Goal: Task Accomplishment & Management: Use online tool/utility

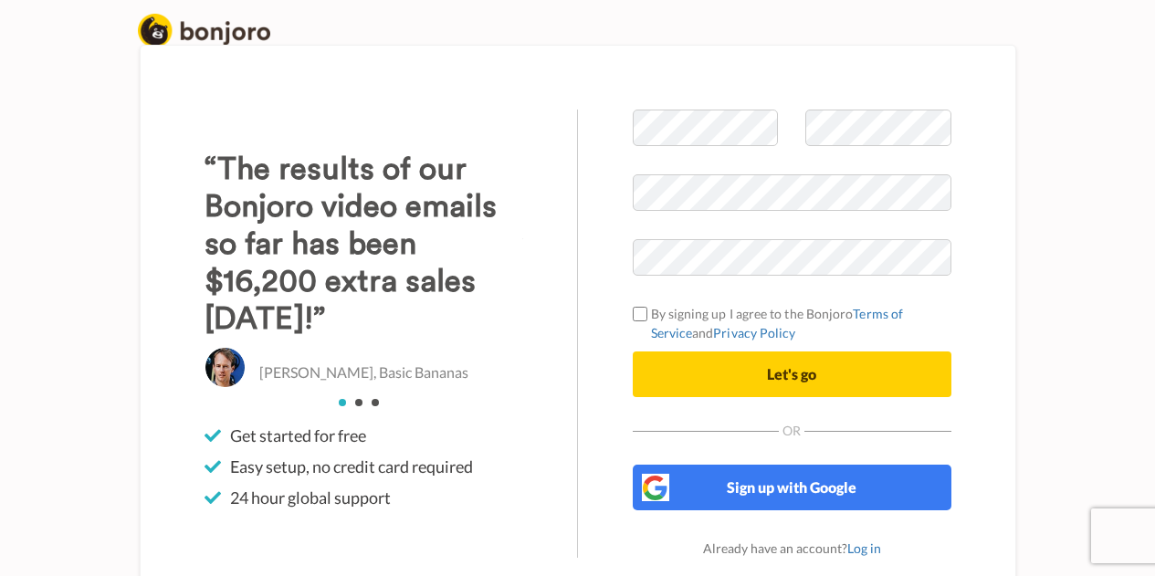
click at [810, 479] on span "Sign up with Google" at bounding box center [792, 486] width 130 height 17
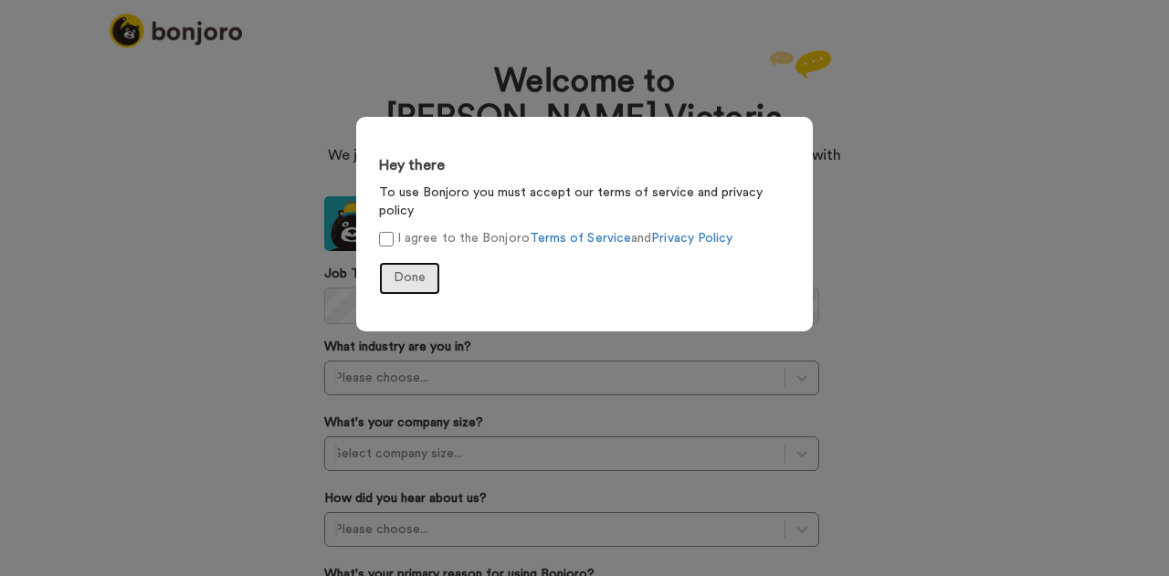
click at [415, 271] on span "Done" at bounding box center [410, 277] width 32 height 13
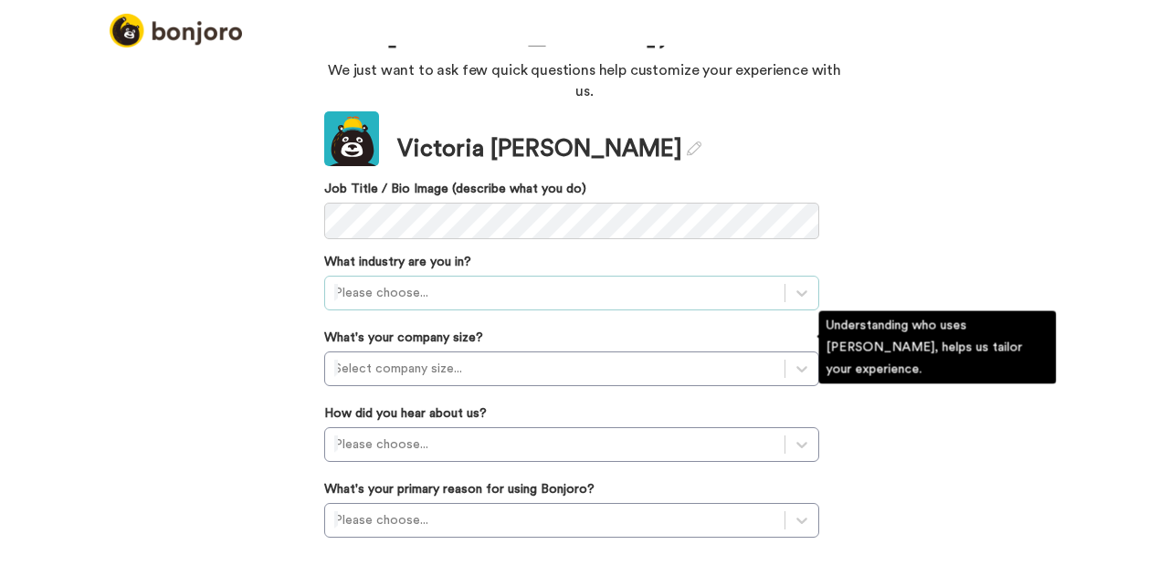
scroll to position [86, 0]
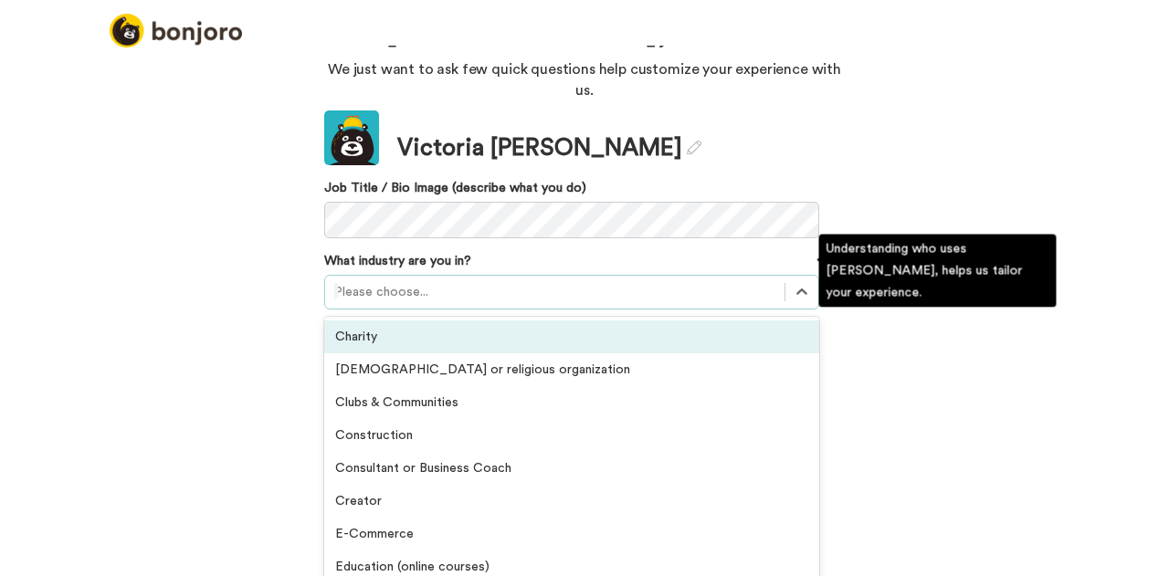
click at [425, 278] on div "Please choose..." at bounding box center [554, 292] width 459 height 29
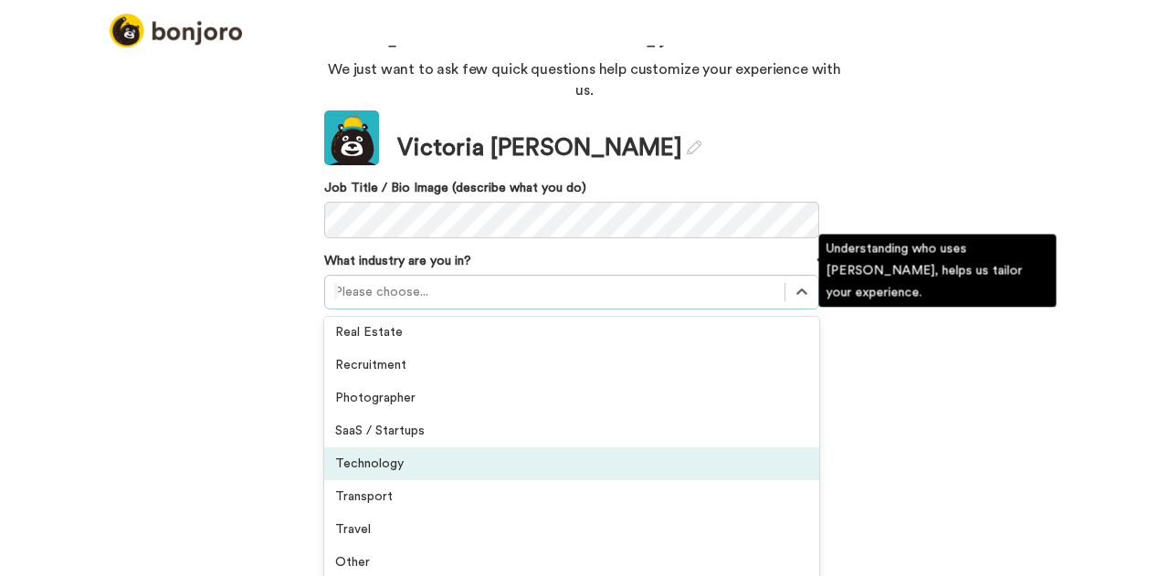
scroll to position [424, 0]
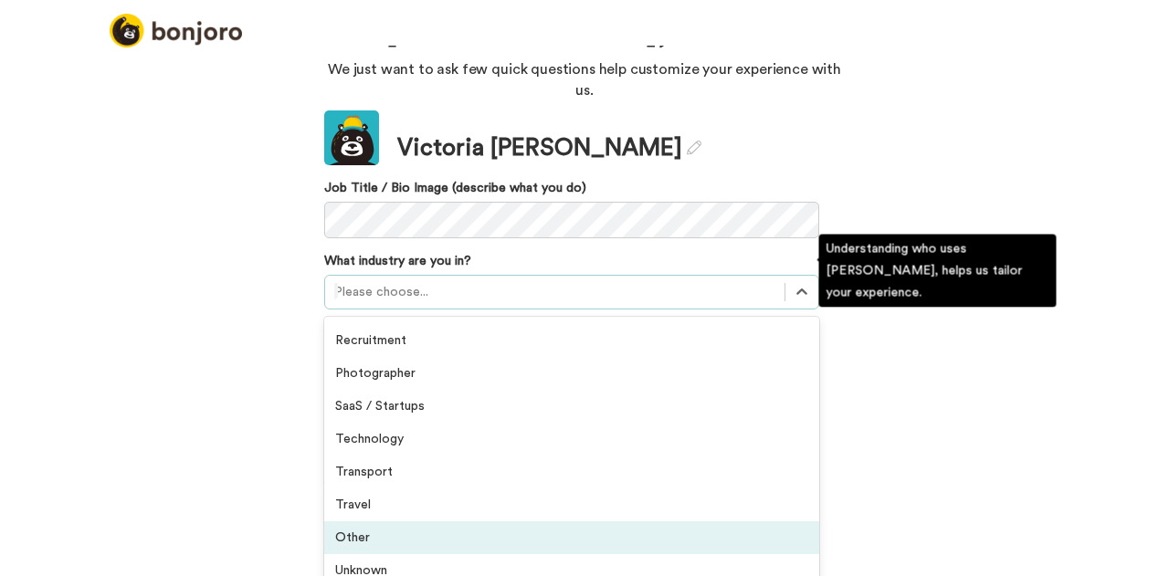
click at [431, 525] on div "Other" at bounding box center [571, 537] width 495 height 33
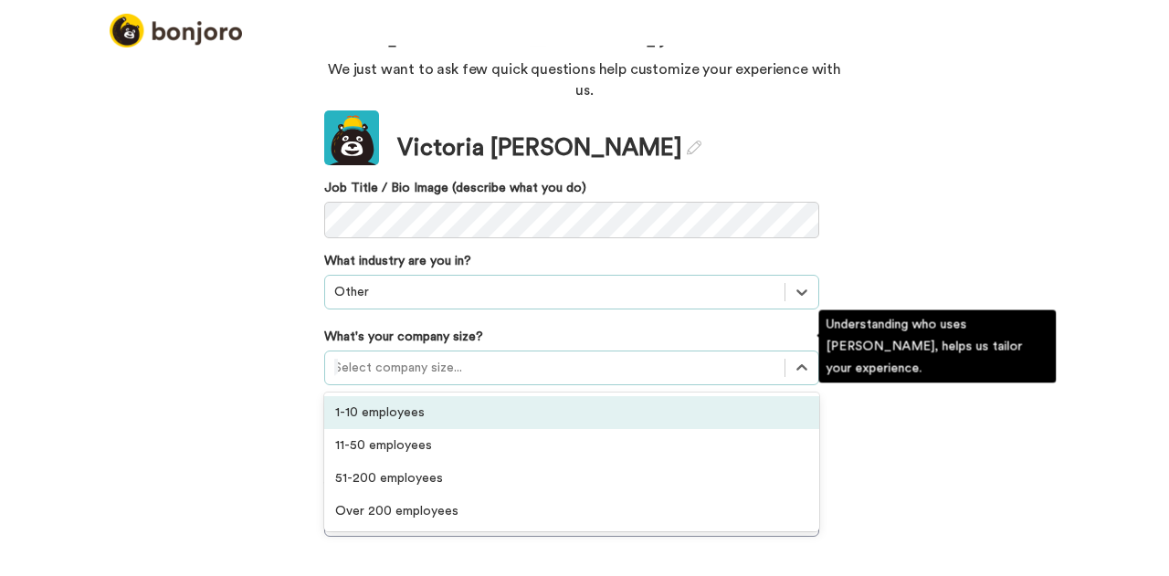
click at [424, 357] on div at bounding box center [554, 368] width 441 height 22
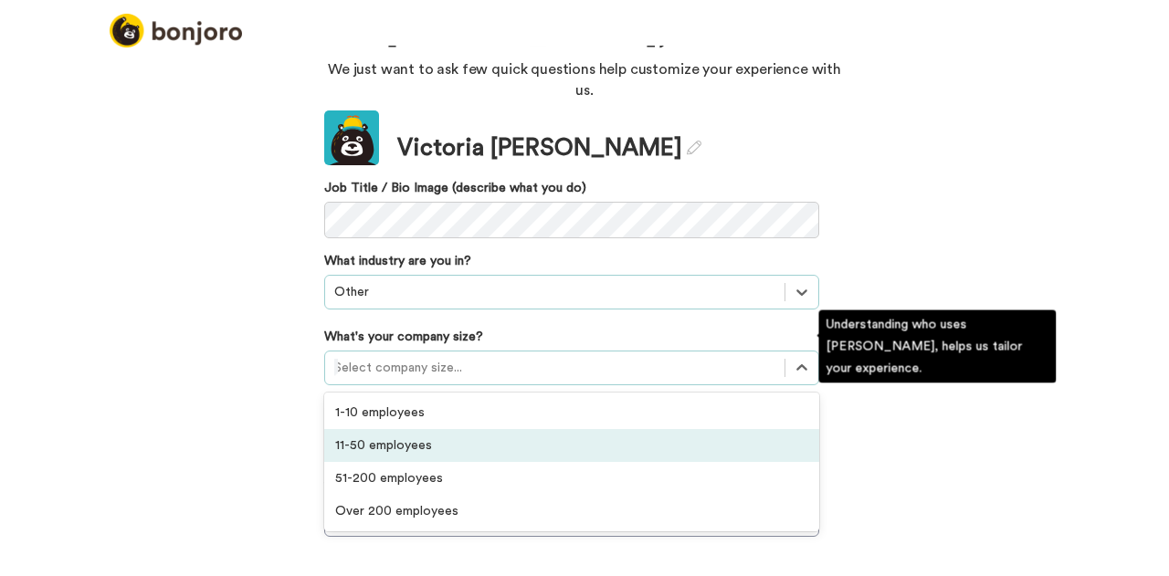
click at [415, 429] on div "11-50 employees" at bounding box center [571, 445] width 495 height 33
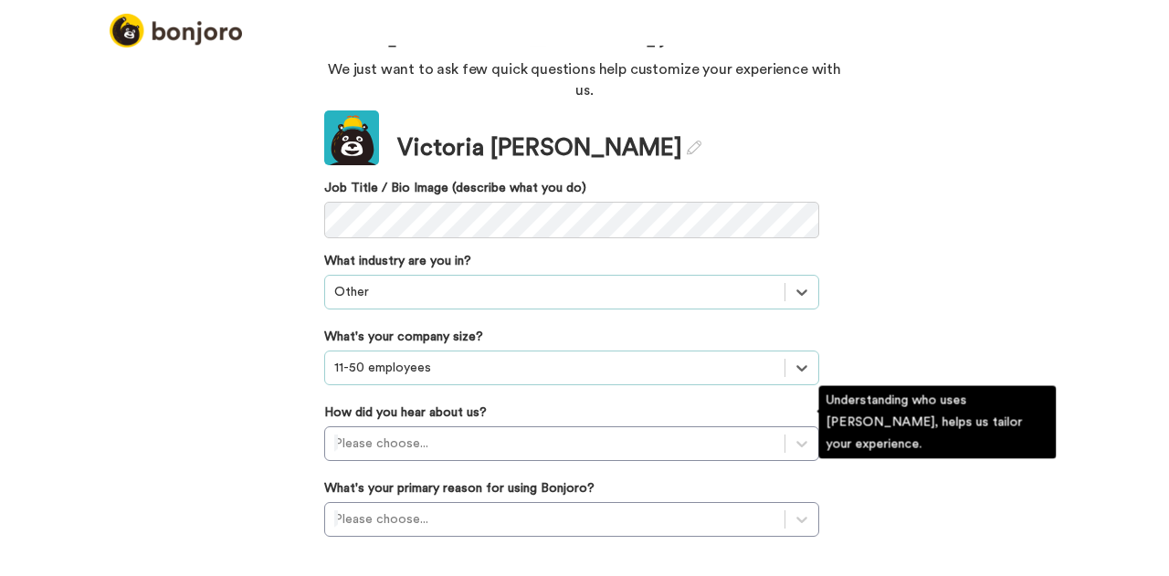
scroll to position [231, 0]
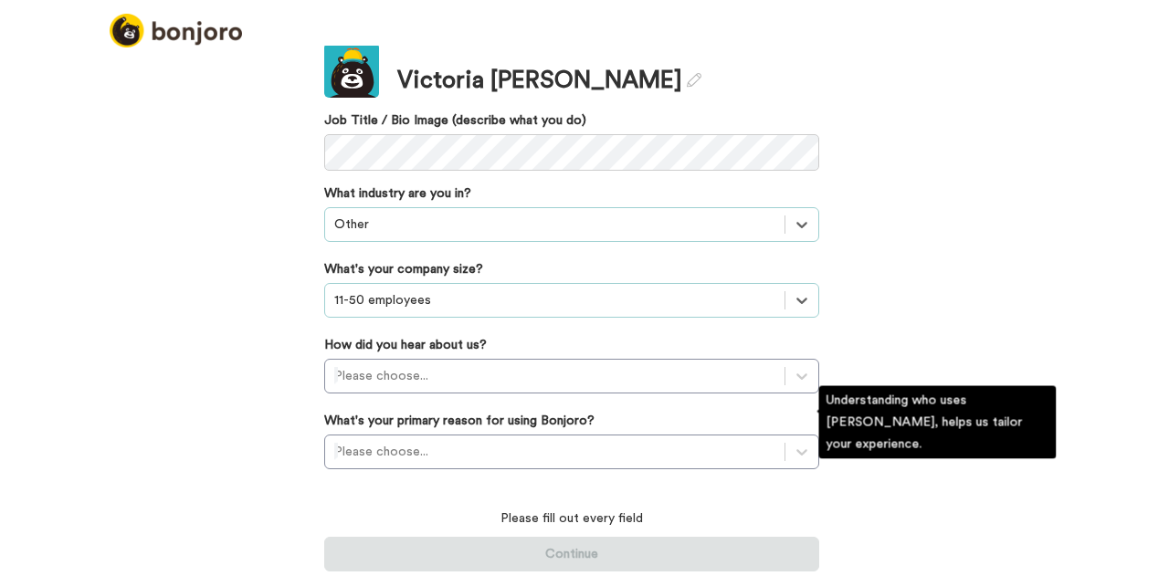
click at [415, 394] on div "Please choose..." at bounding box center [571, 376] width 495 height 35
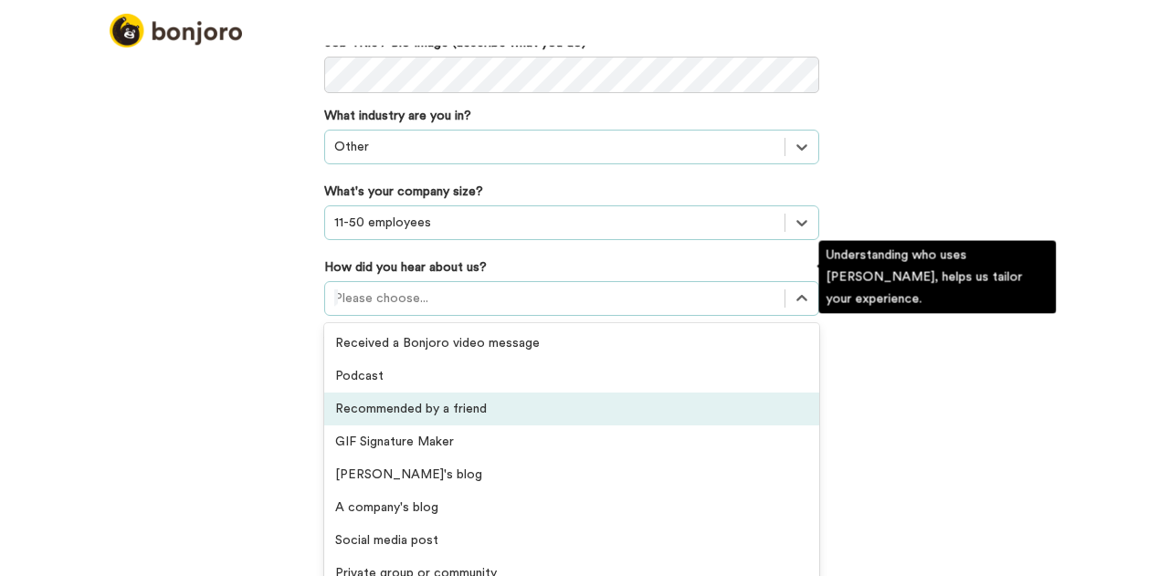
scroll to position [391, 0]
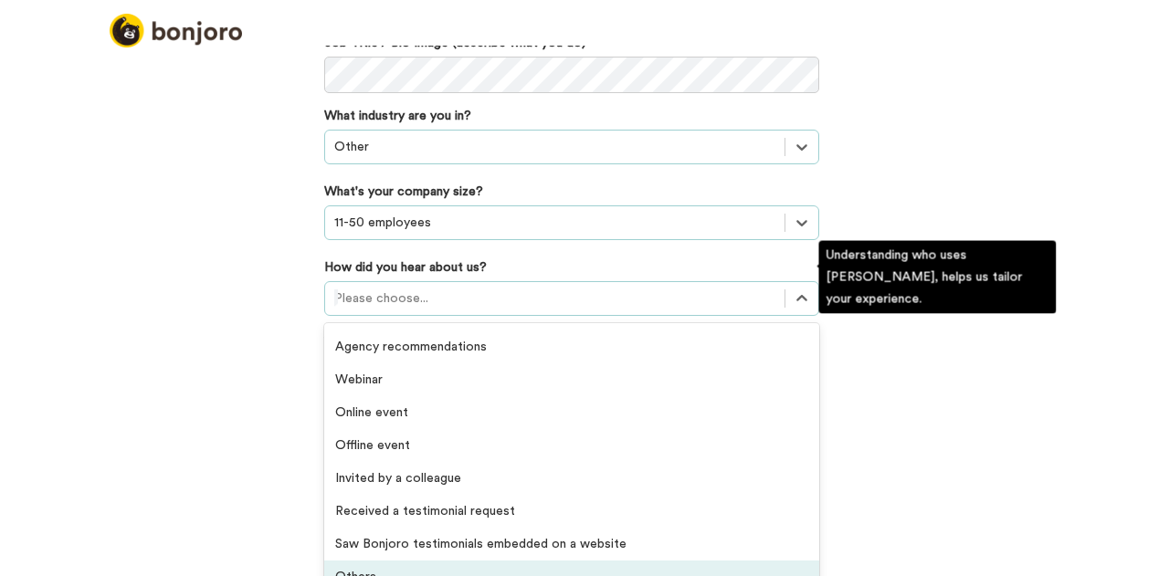
click at [400, 561] on div "Others" at bounding box center [571, 577] width 495 height 33
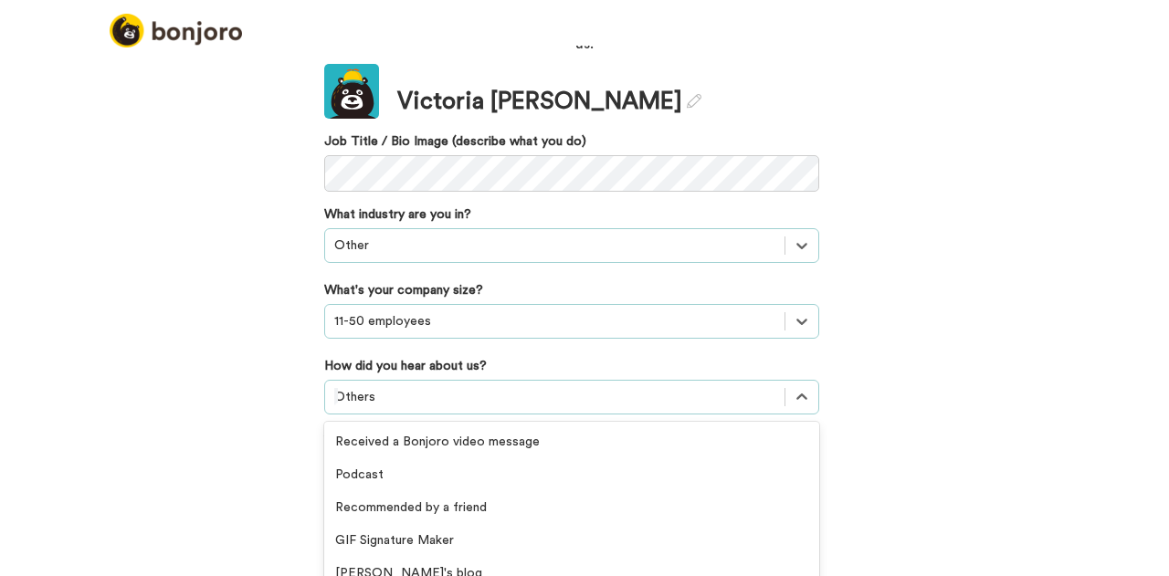
scroll to position [231, 0]
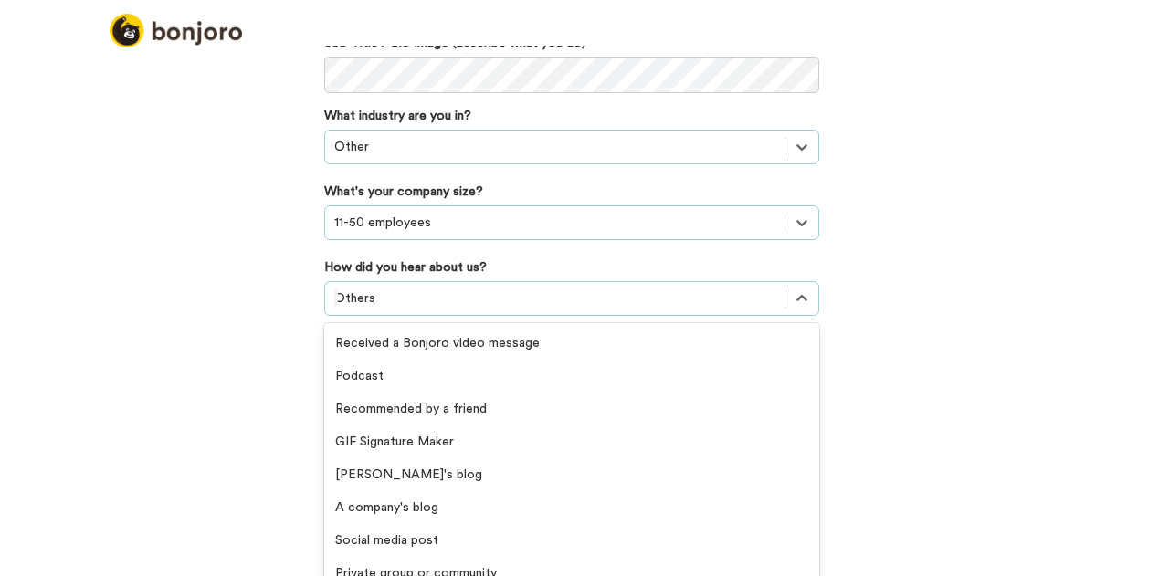
click at [438, 316] on div "option Others, selected. option Online event focused, 15 of 20. 20 results avai…" at bounding box center [571, 298] width 495 height 35
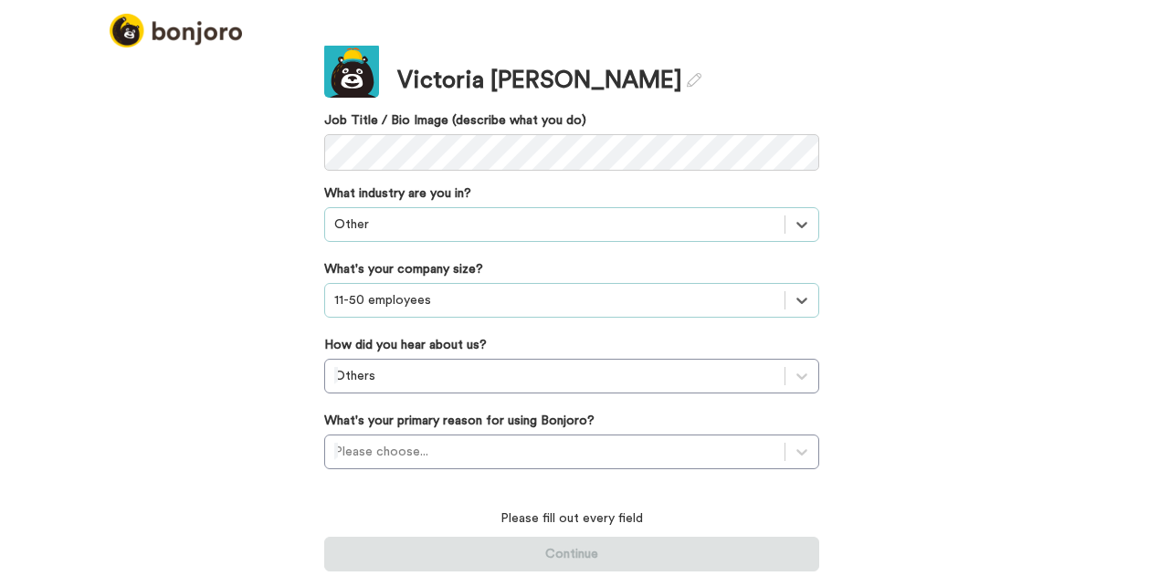
scroll to position [132, 0]
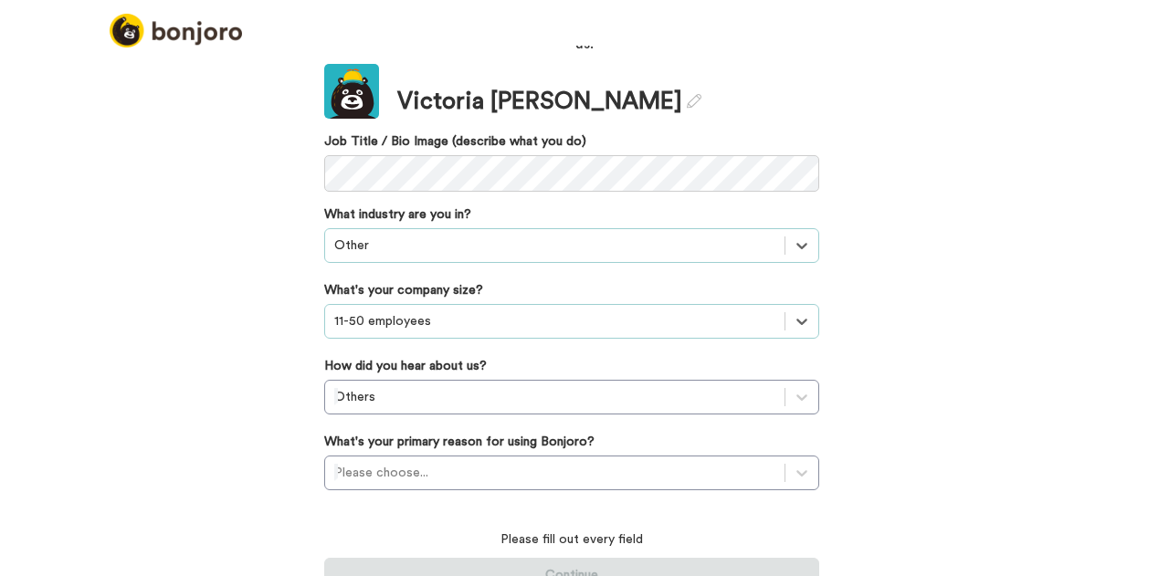
click at [214, 416] on div "Welcome to Bonjoro, Victoria We just want to ask few quick questions help custo…" at bounding box center [584, 311] width 1169 height 531
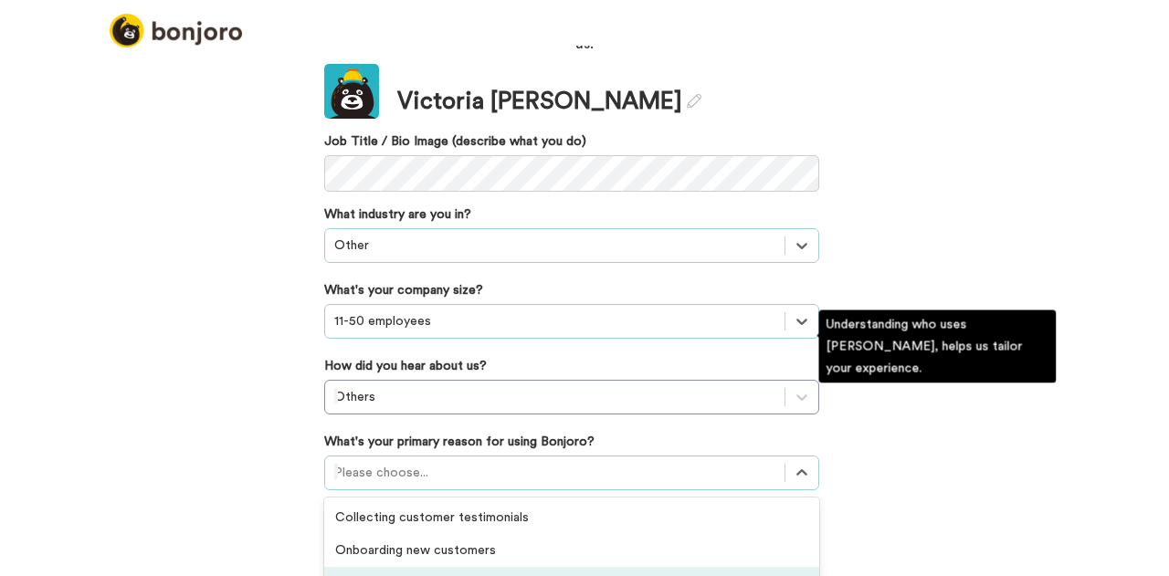
scroll to position [237, 0]
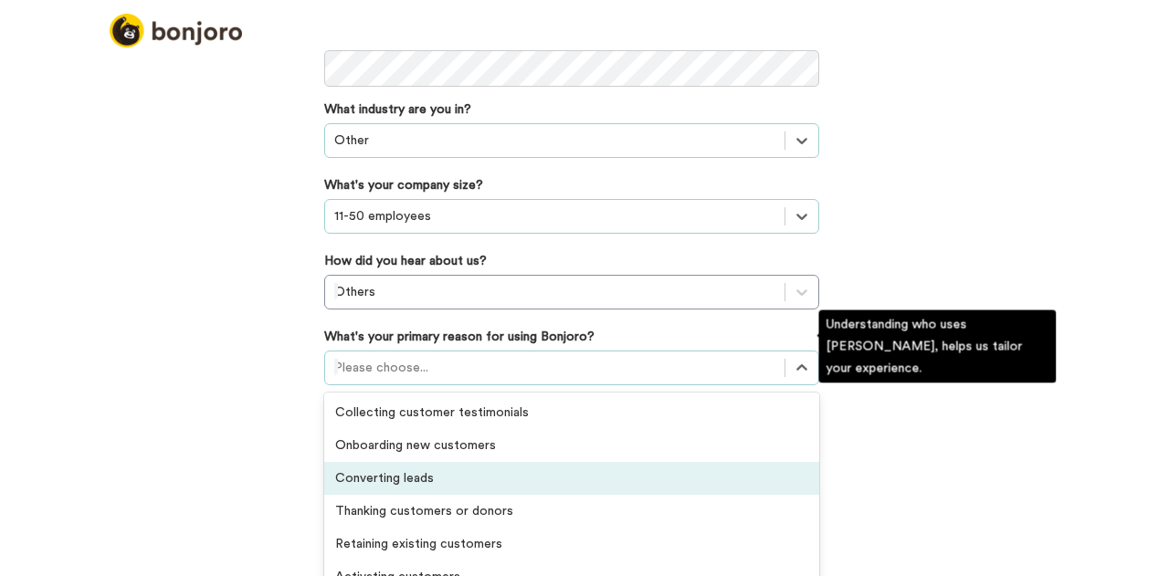
click at [409, 385] on div "option Converting leads focused, 3 of 6. 6 results available. Use Up and Down t…" at bounding box center [571, 368] width 495 height 35
click at [531, 462] on div "Converting leads" at bounding box center [571, 478] width 495 height 33
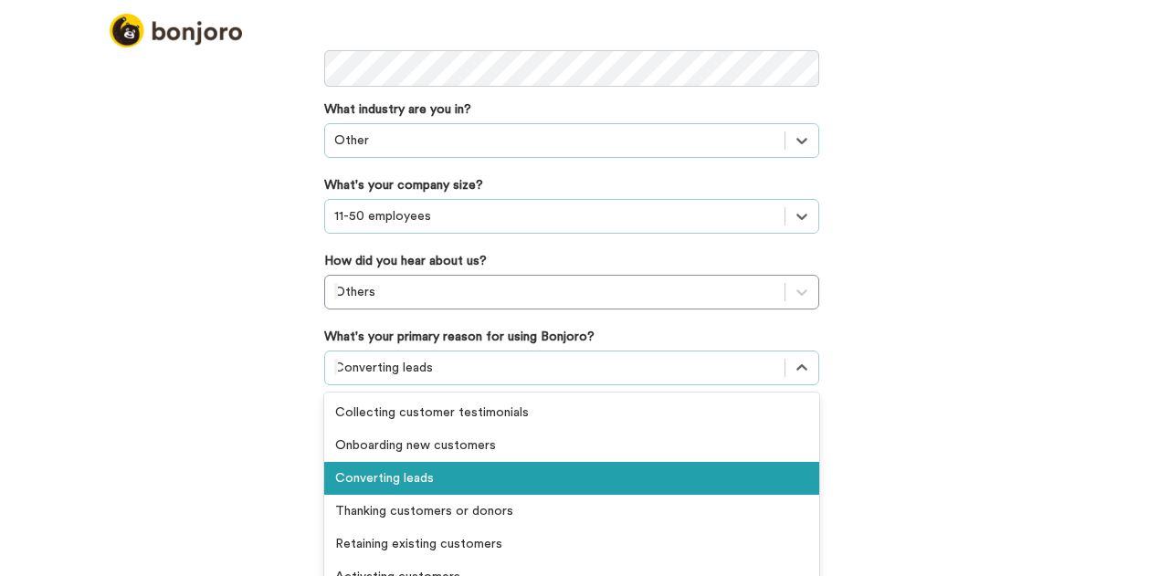
click at [531, 385] on div "option Converting leads, selected. option Converting leads selected, 3 of 6. 6 …" at bounding box center [571, 368] width 495 height 35
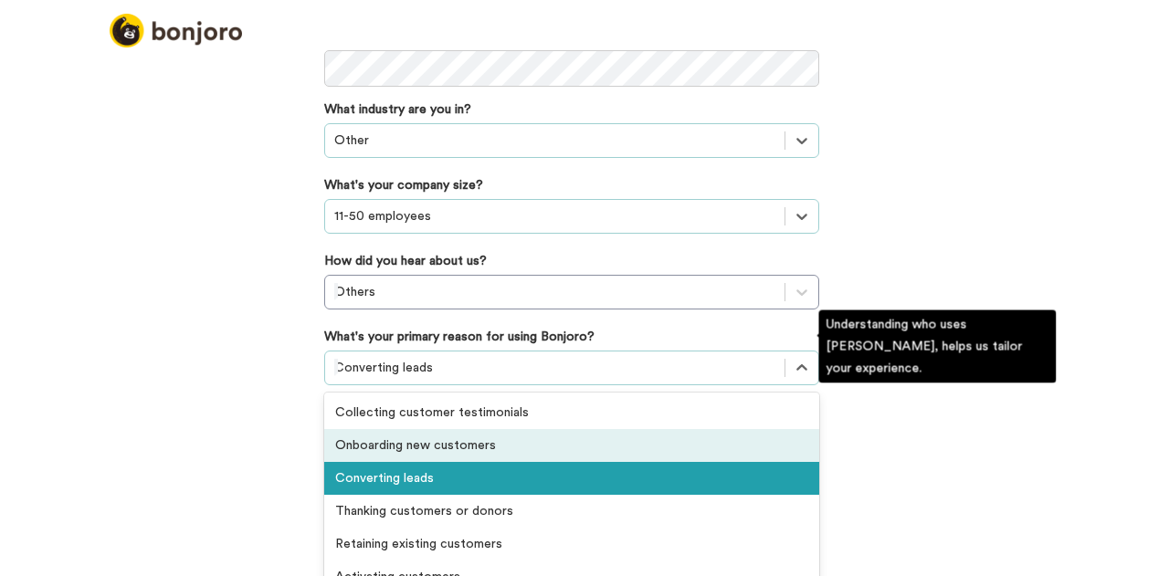
click at [536, 431] on div "Onboarding new customers" at bounding box center [571, 445] width 495 height 33
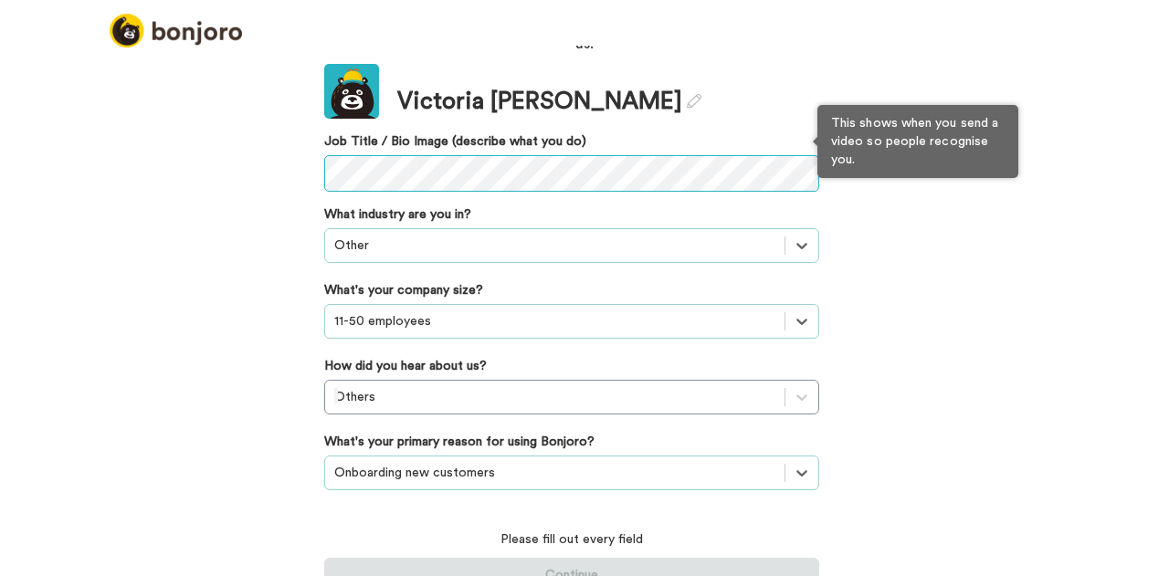
scroll to position [105, 0]
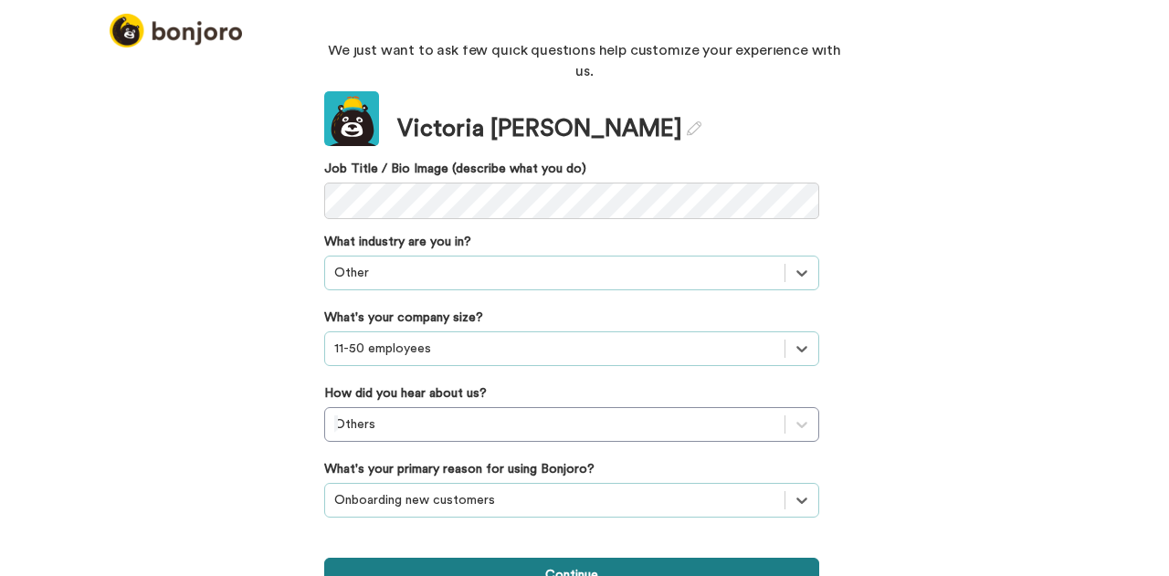
click at [526, 563] on button "Continue" at bounding box center [571, 575] width 495 height 35
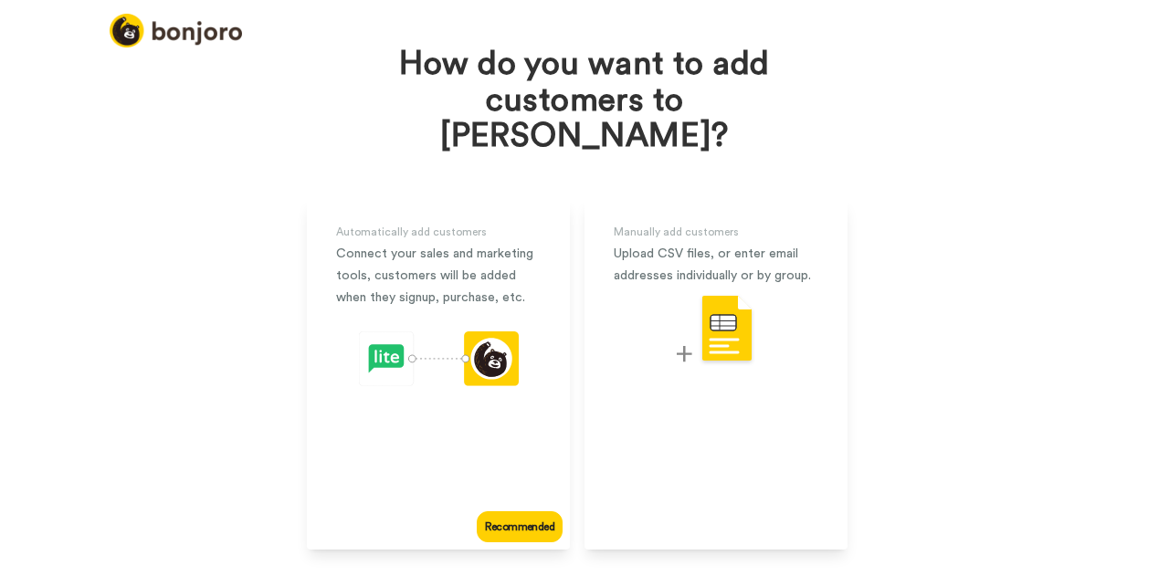
scroll to position [82, 0]
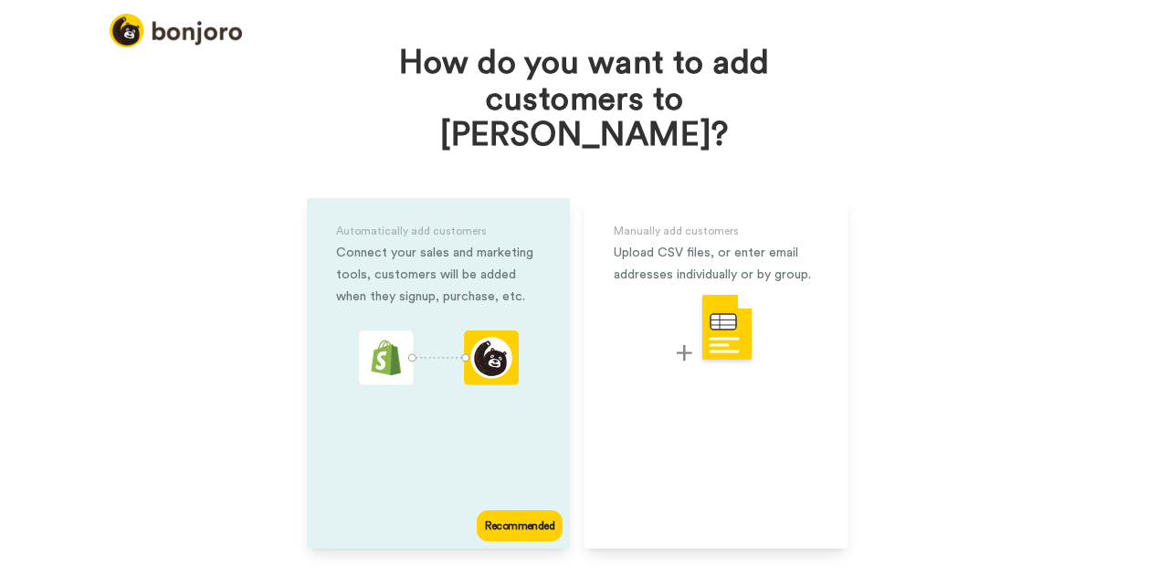
click at [449, 480] on div "Automatically add customers Connect your sales and marketing tools, customers w…" at bounding box center [438, 373] width 263 height 351
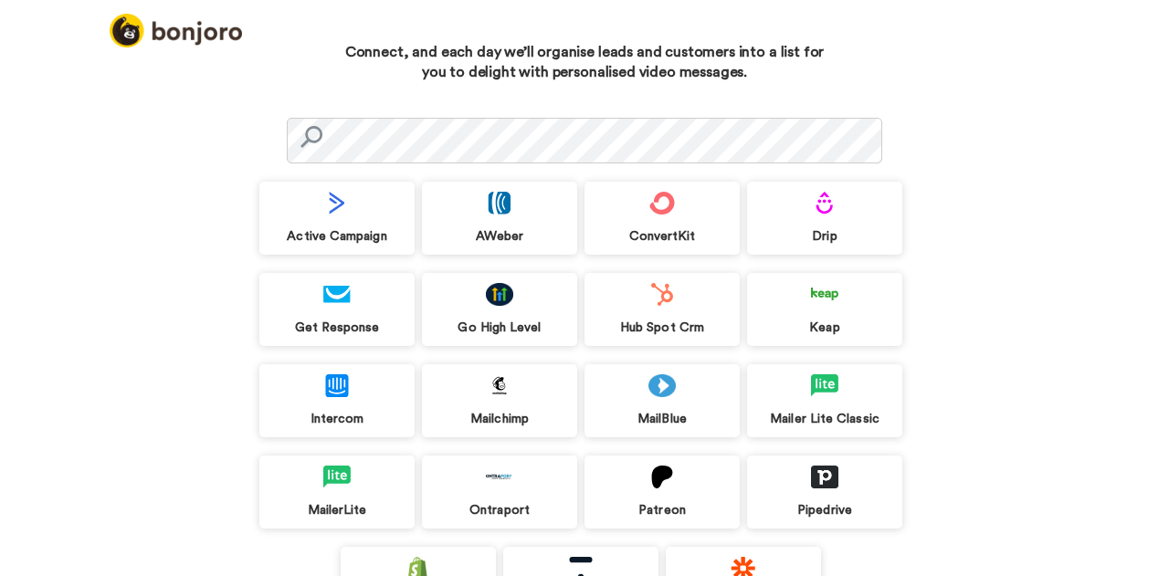
scroll to position [201, 0]
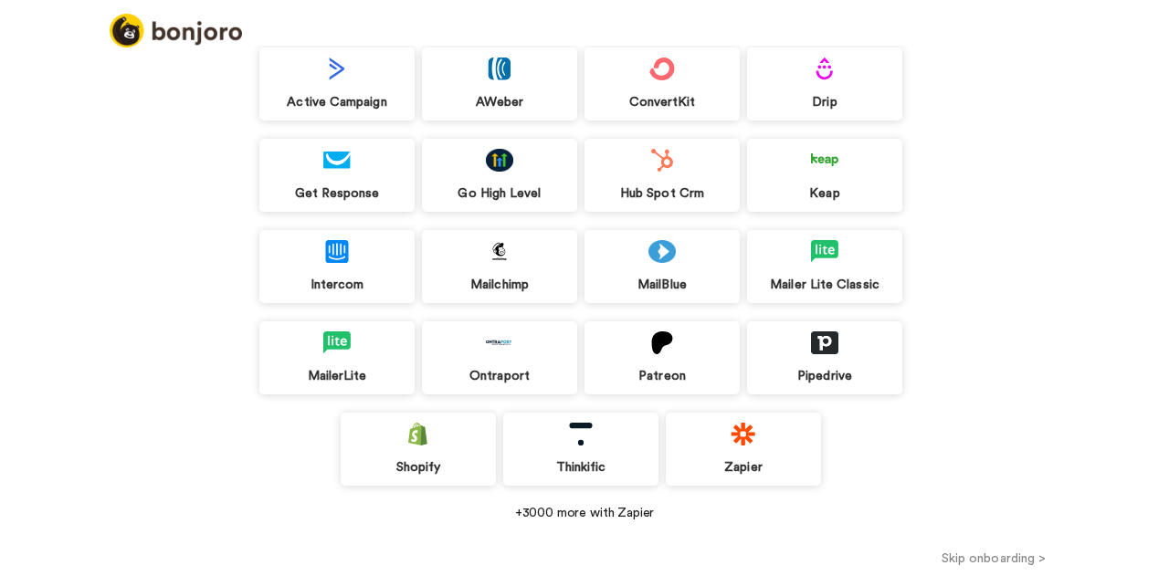
click at [321, 95] on div "Active Campaign" at bounding box center [336, 102] width 155 height 16
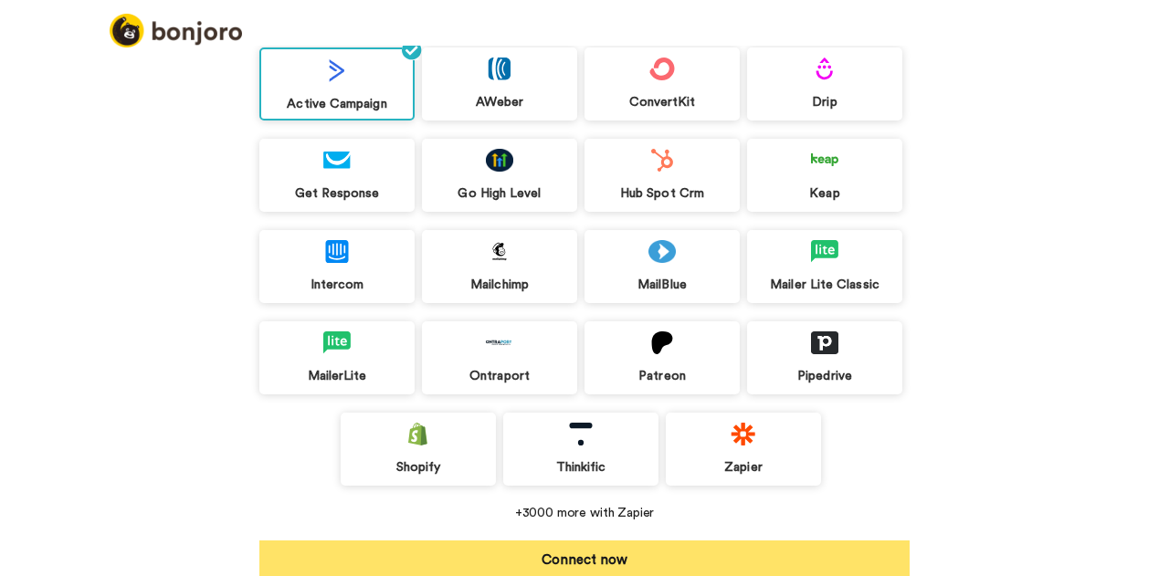
click at [599, 559] on button "Connect now" at bounding box center [584, 559] width 650 height 37
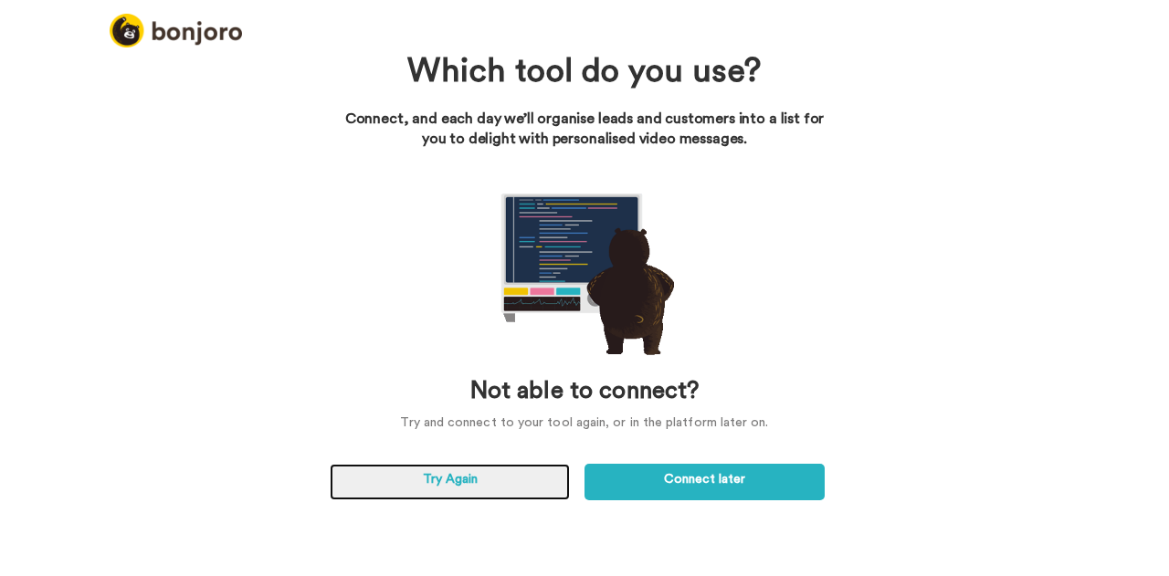
click at [510, 478] on link "Try Again" at bounding box center [450, 482] width 240 height 37
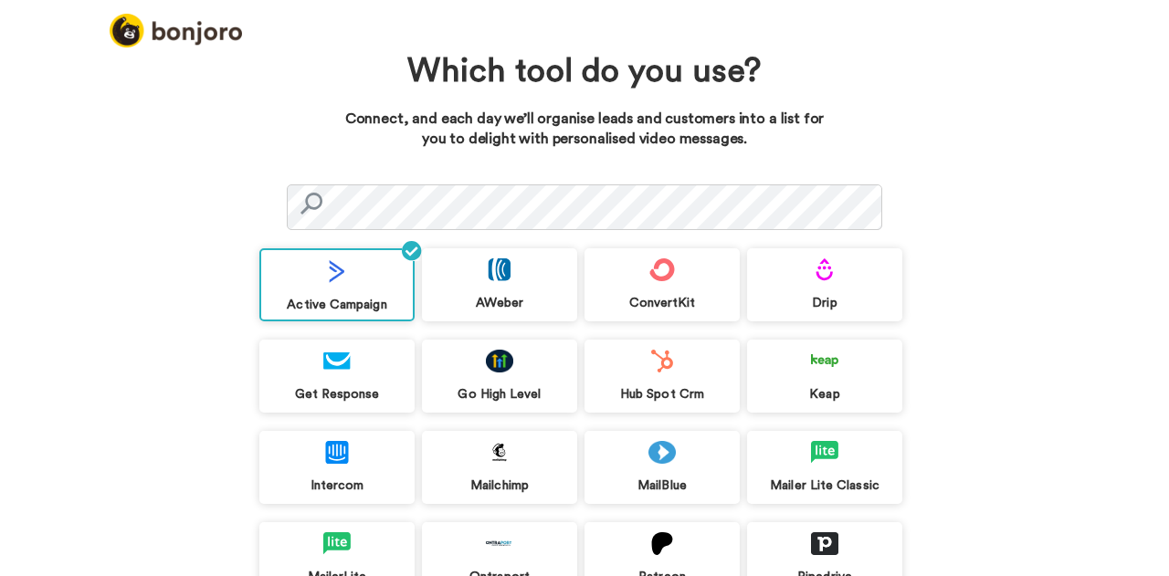
click at [395, 264] on div "Active Campaign" at bounding box center [336, 284] width 155 height 73
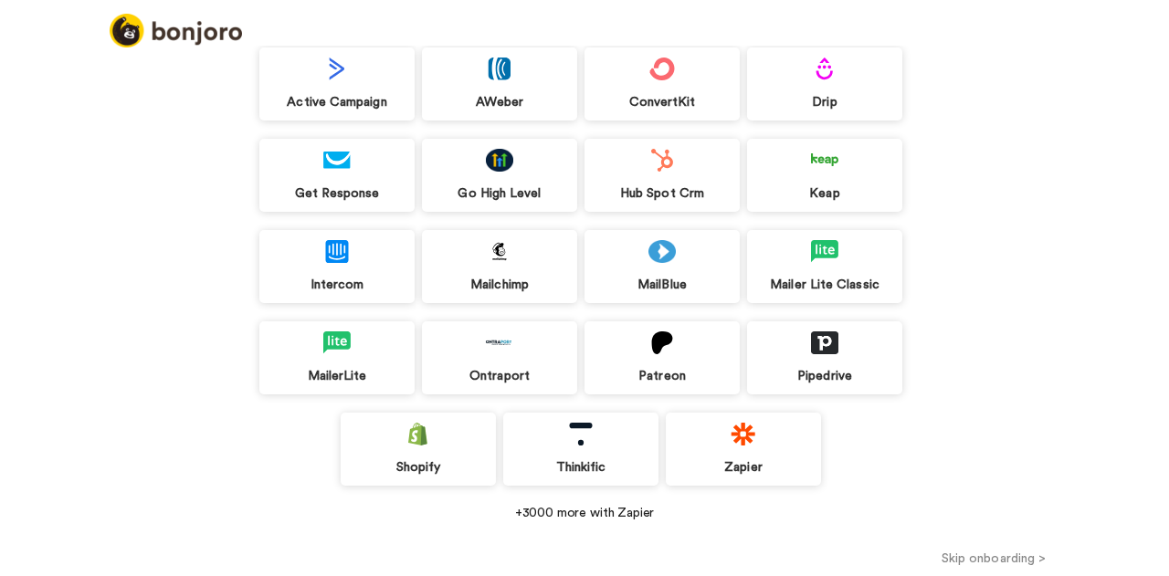
click at [616, 519] on div "+3000 more with Zapier" at bounding box center [584, 513] width 650 height 18
click at [985, 559] on button "Skip onboarding >" at bounding box center [993, 558] width 351 height 19
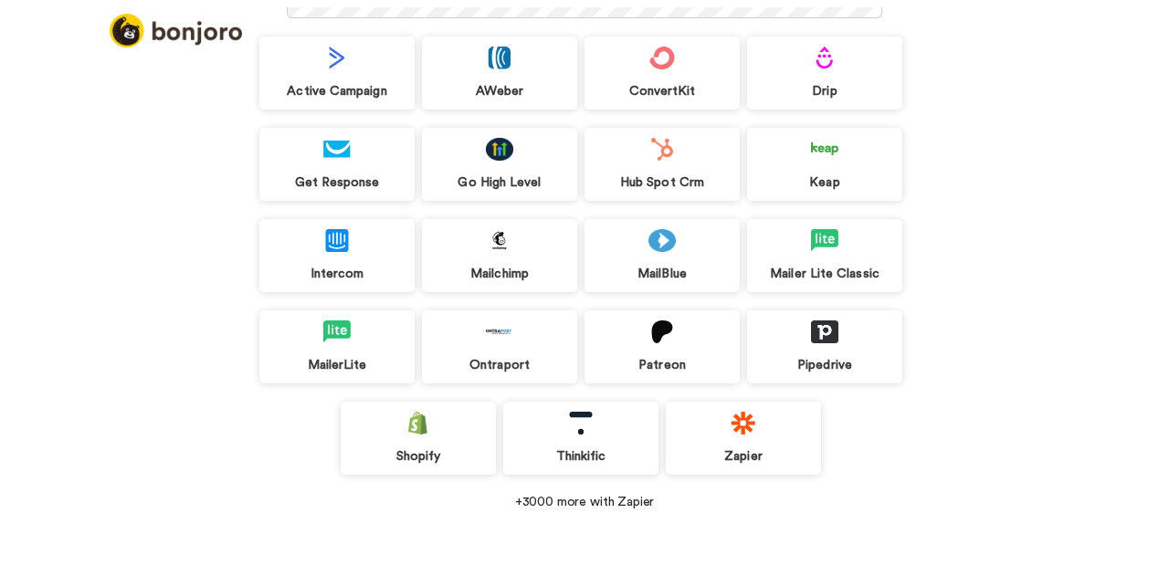
scroll to position [173, 0]
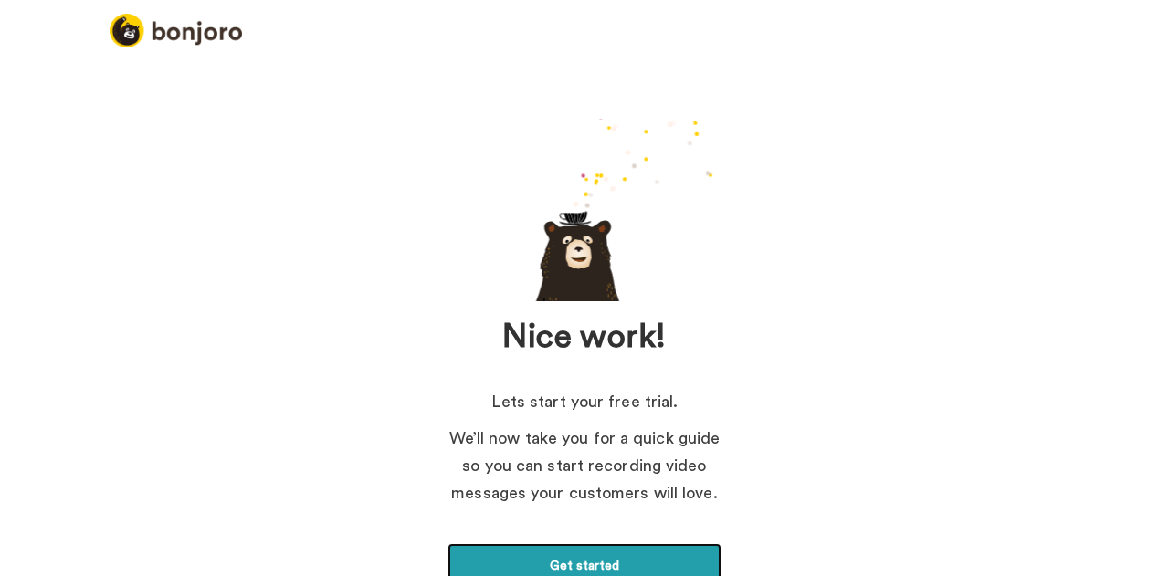
click at [583, 562] on link "Get started" at bounding box center [584, 566] width 274 height 46
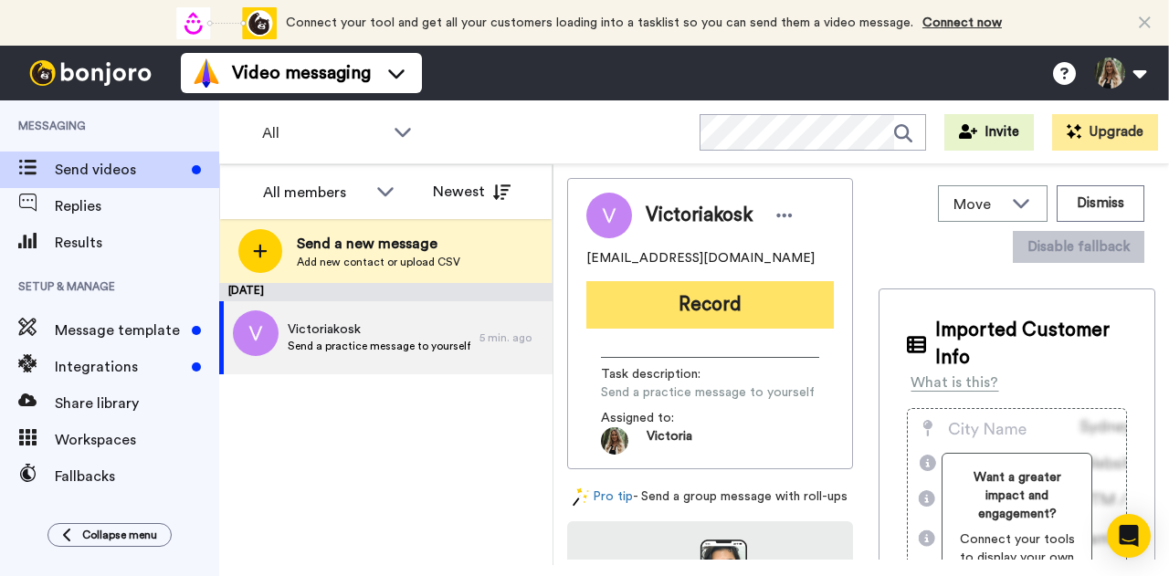
click at [719, 290] on button "Record" at bounding box center [709, 304] width 247 height 47
